Goal: Task Accomplishment & Management: Use online tool/utility

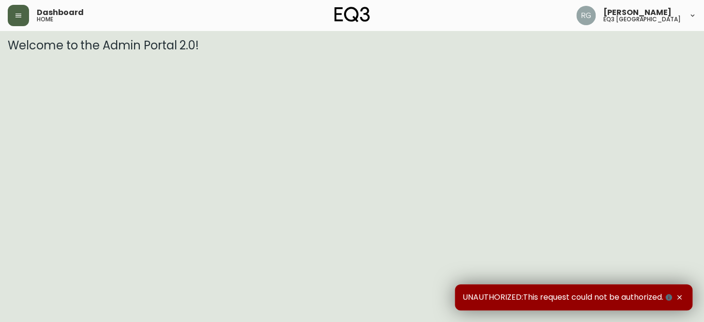
click at [16, 13] on icon "button" at bounding box center [19, 16] width 8 height 8
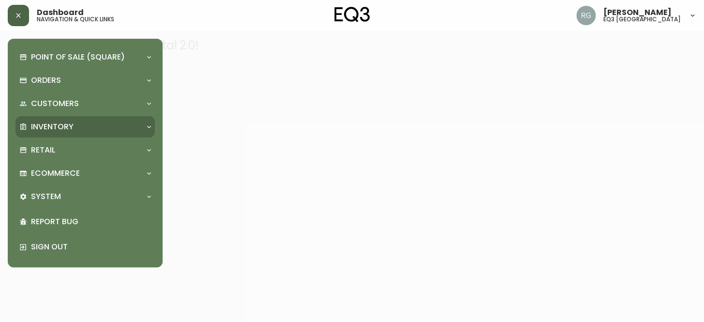
click at [55, 129] on p "Inventory" at bounding box center [52, 126] width 43 height 11
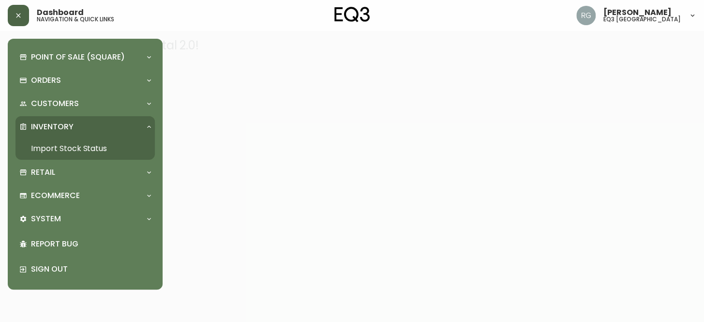
click at [52, 147] on link "Import Stock Status" at bounding box center [84, 148] width 139 height 22
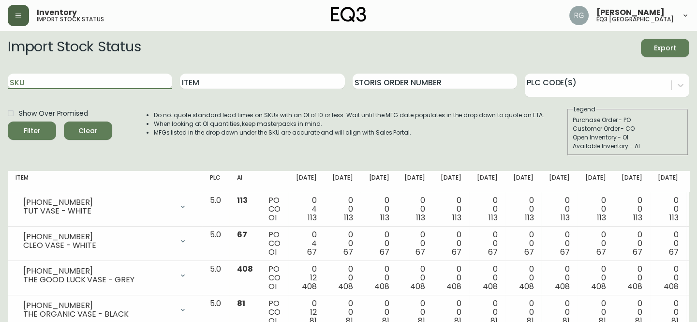
click at [47, 84] on input "SKU" at bounding box center [90, 81] width 164 height 15
type input "[PHONE_NUMBER]"
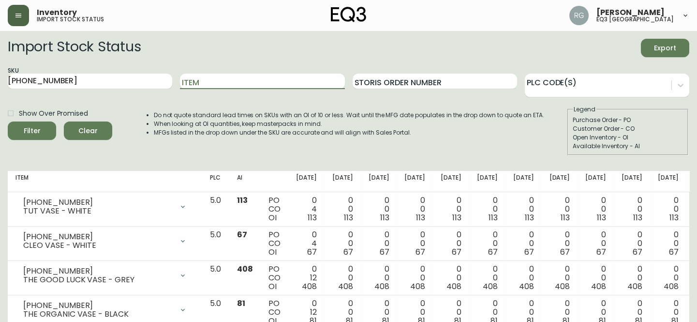
click at [8, 121] on button "Filter" at bounding box center [32, 130] width 48 height 18
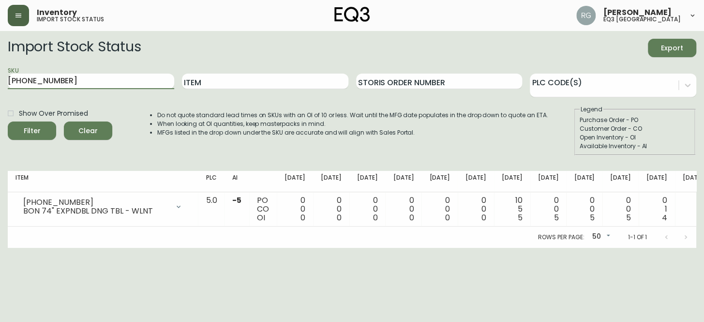
drag, startPoint x: 77, startPoint y: 84, endPoint x: 0, endPoint y: 85, distance: 77.4
click at [0, 85] on main "Import Stock Status Export SKU [PHONE_NUMBER] Item Storis Order Number PLC Code…" at bounding box center [352, 139] width 704 height 217
click at [8, 121] on button "Filter" at bounding box center [32, 130] width 48 height 18
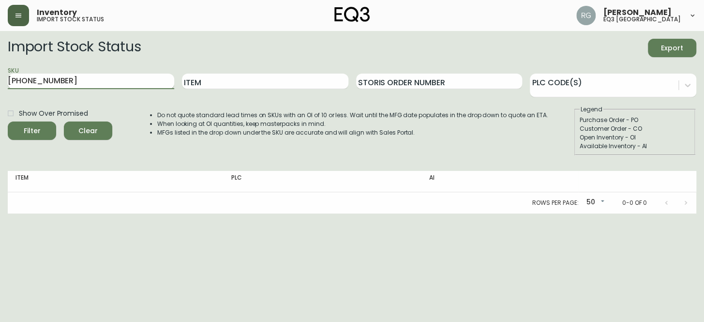
click at [8, 121] on button "Filter" at bounding box center [32, 130] width 48 height 18
type input "7130-629-13-A"
click at [8, 121] on button "Filter" at bounding box center [32, 130] width 48 height 18
